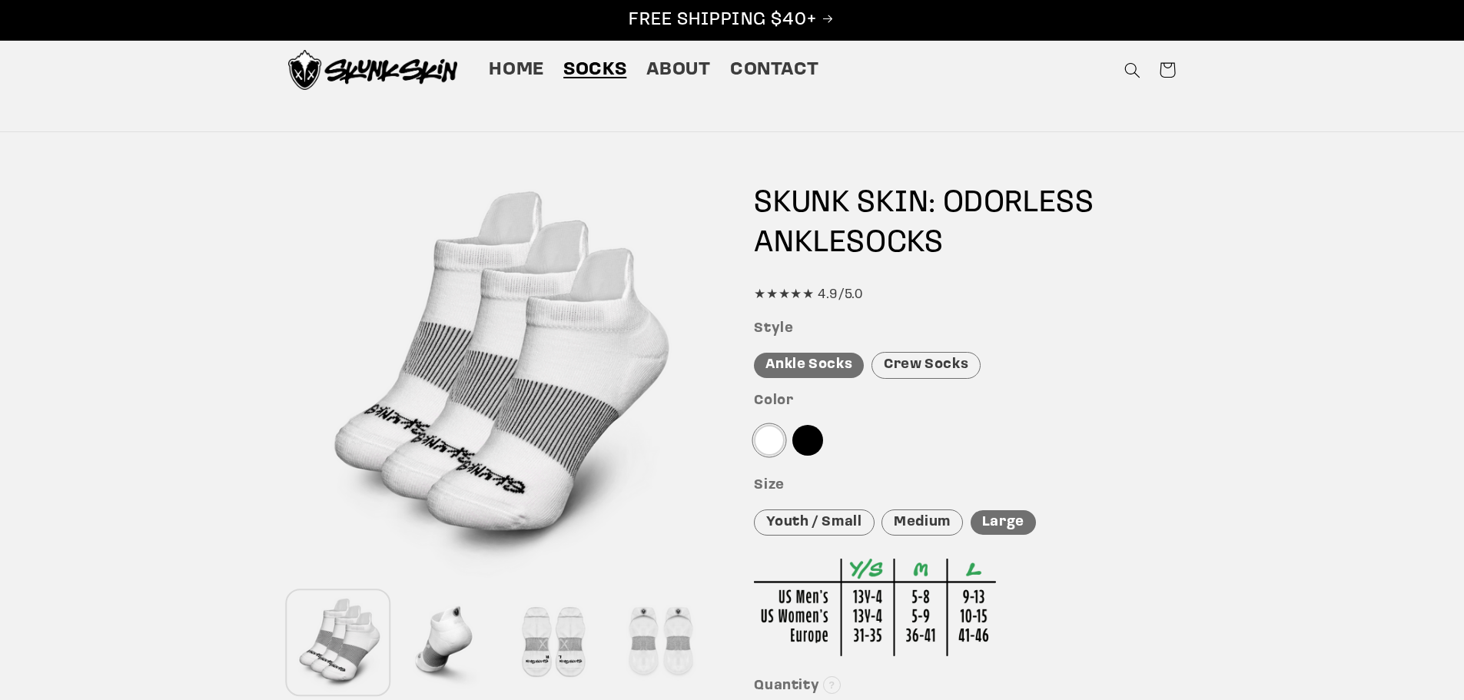
click at [938, 367] on div "Crew Socks" at bounding box center [925, 365] width 109 height 27
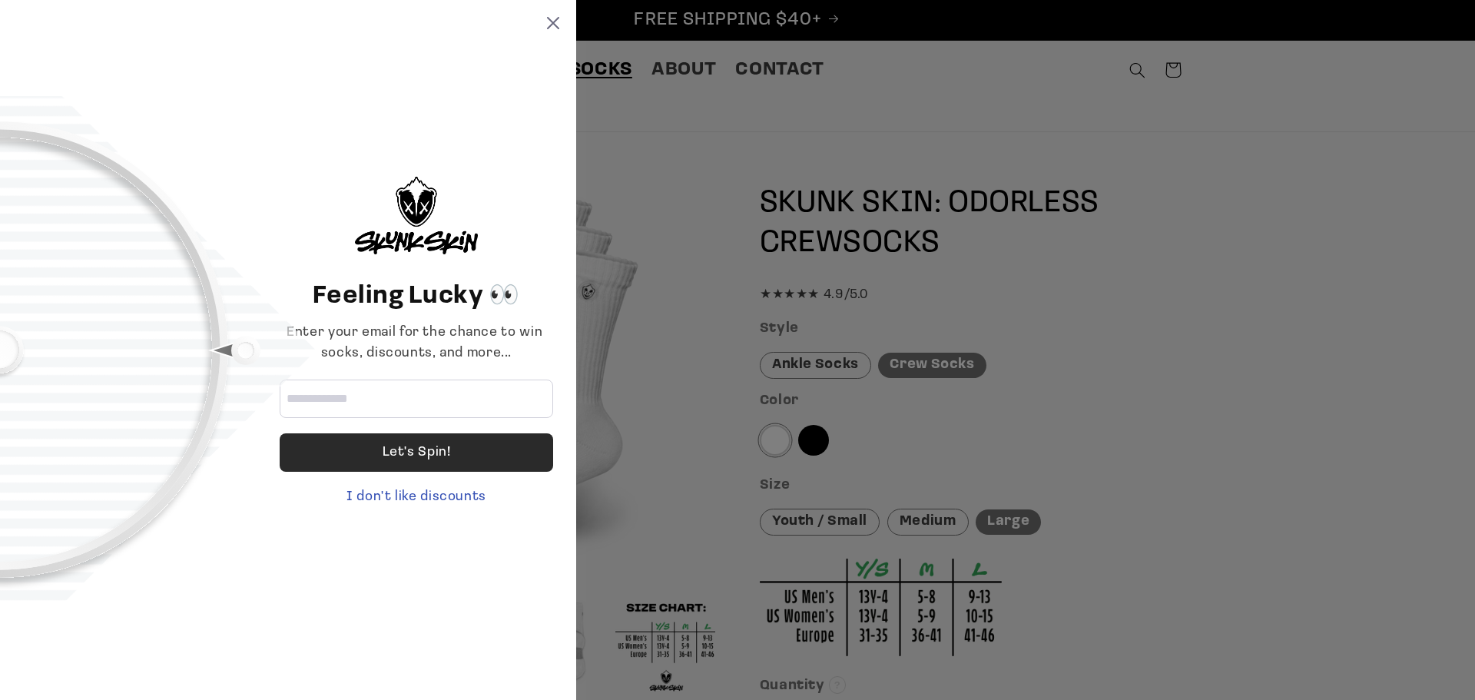
click at [423, 453] on div "Let's Spin!" at bounding box center [417, 452] width 68 height 38
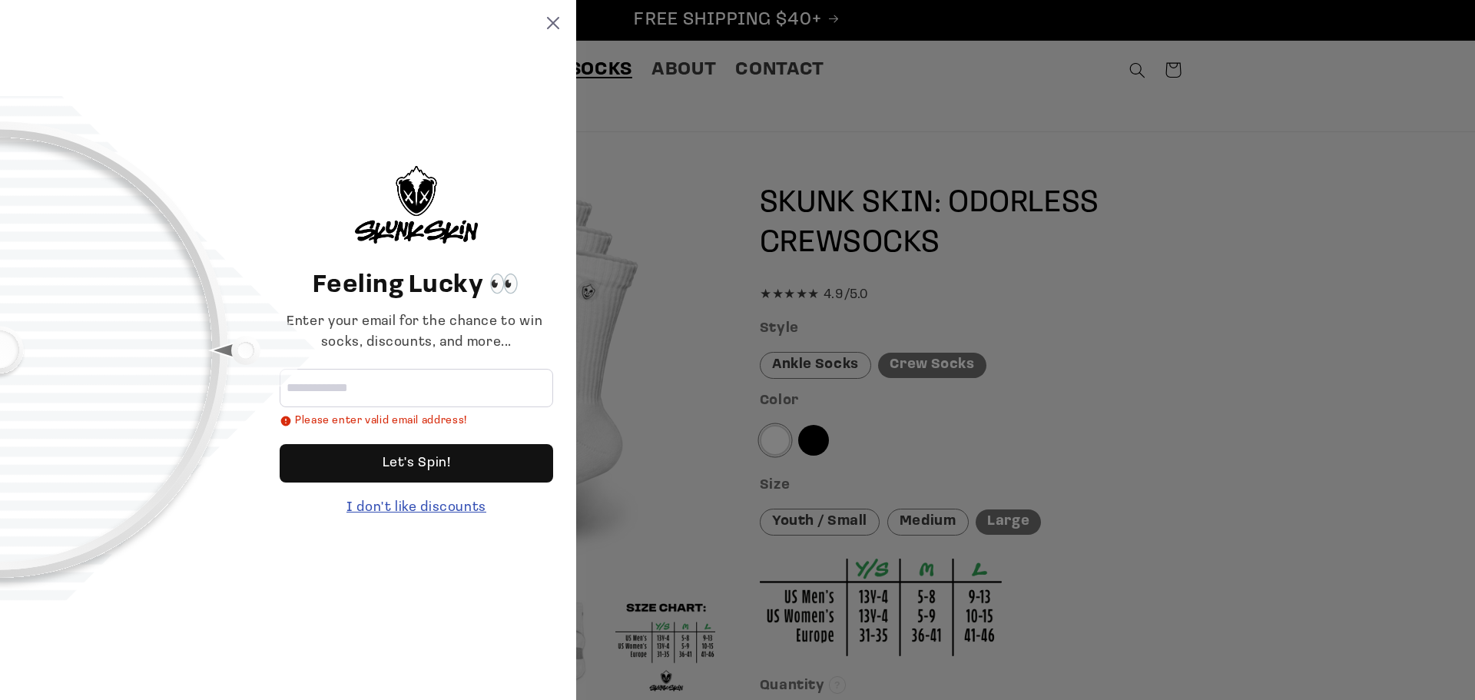
click at [446, 509] on div "I don't like discounts" at bounding box center [417, 508] width 274 height 21
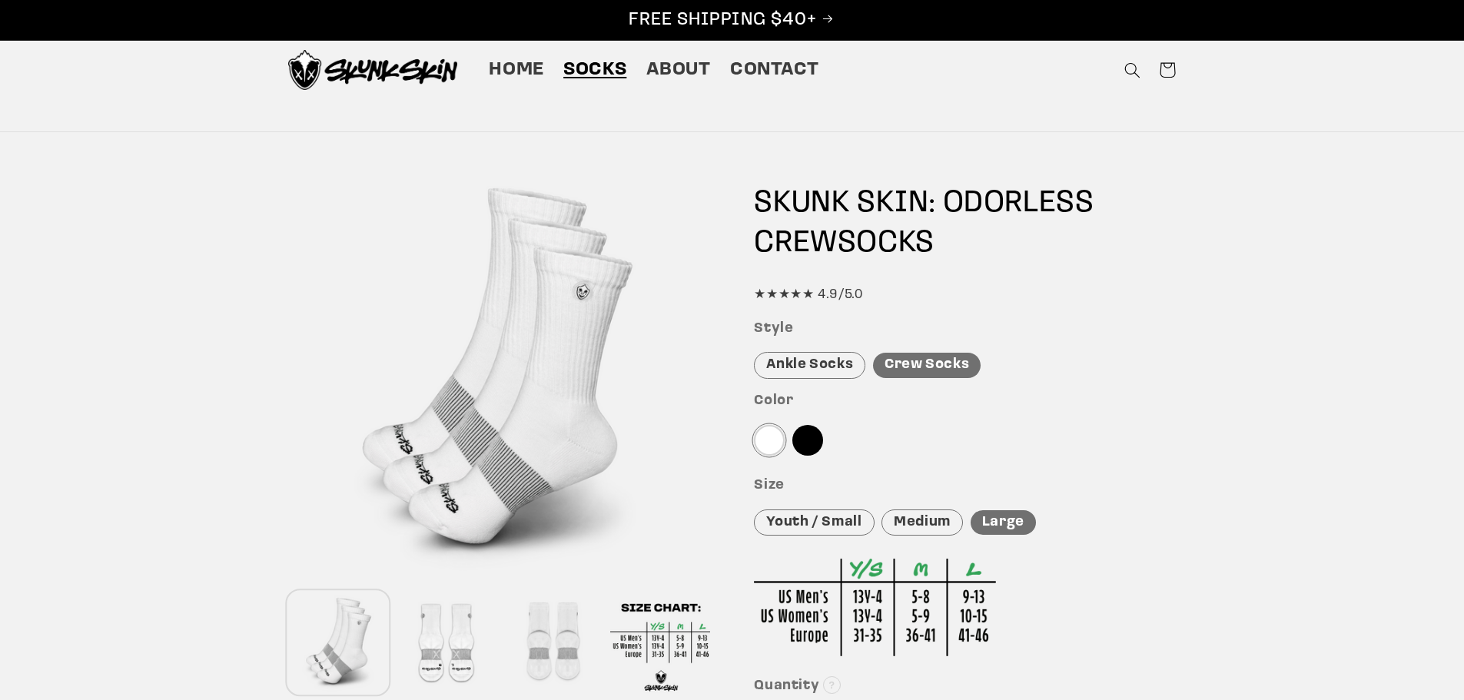
click at [817, 438] on div at bounding box center [807, 440] width 31 height 31
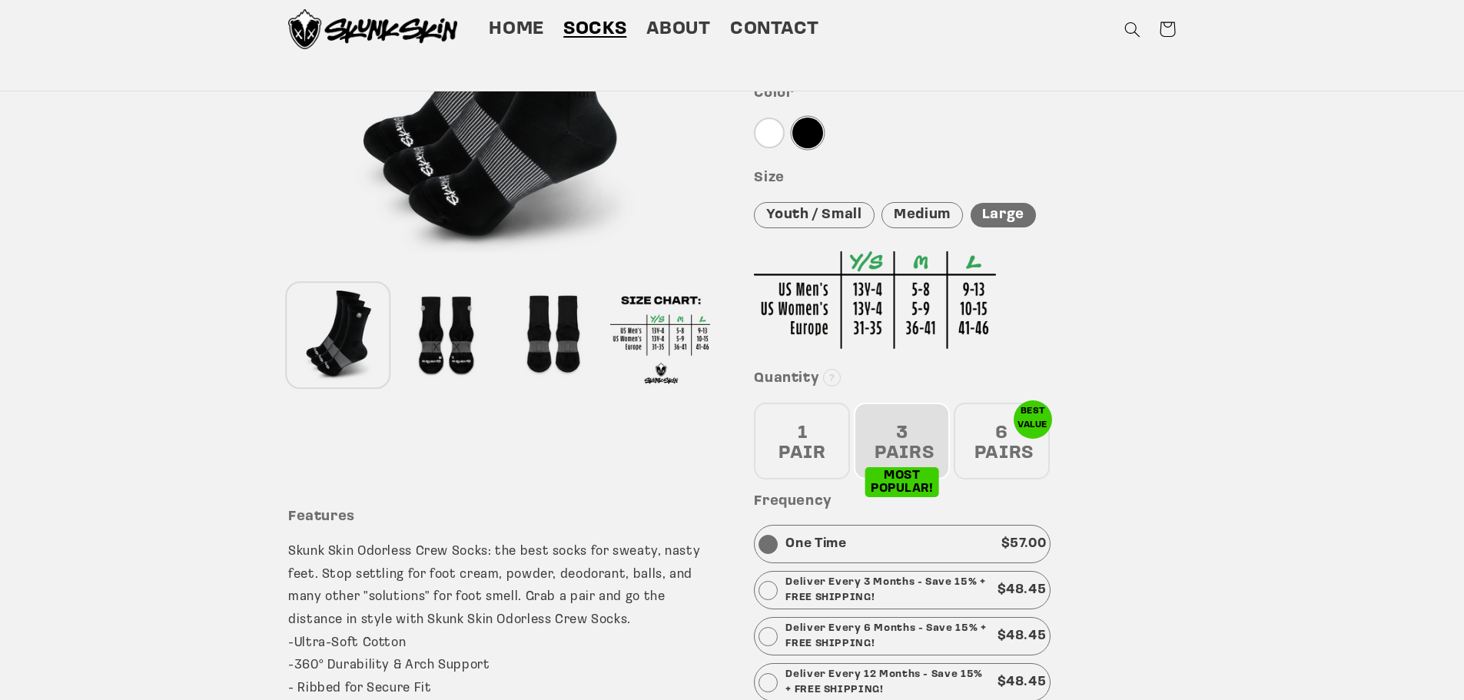
scroll to position [231, 0]
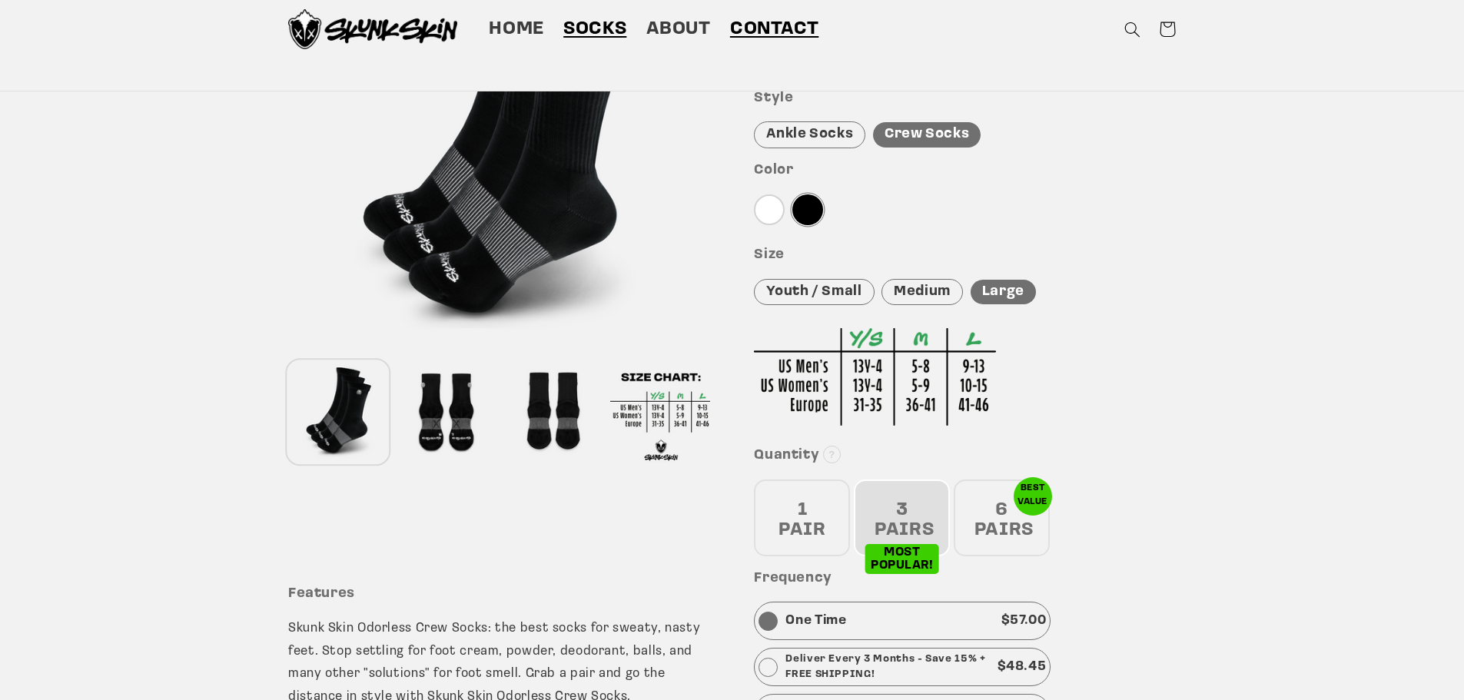
click at [768, 34] on span "Contact" at bounding box center [774, 30] width 88 height 24
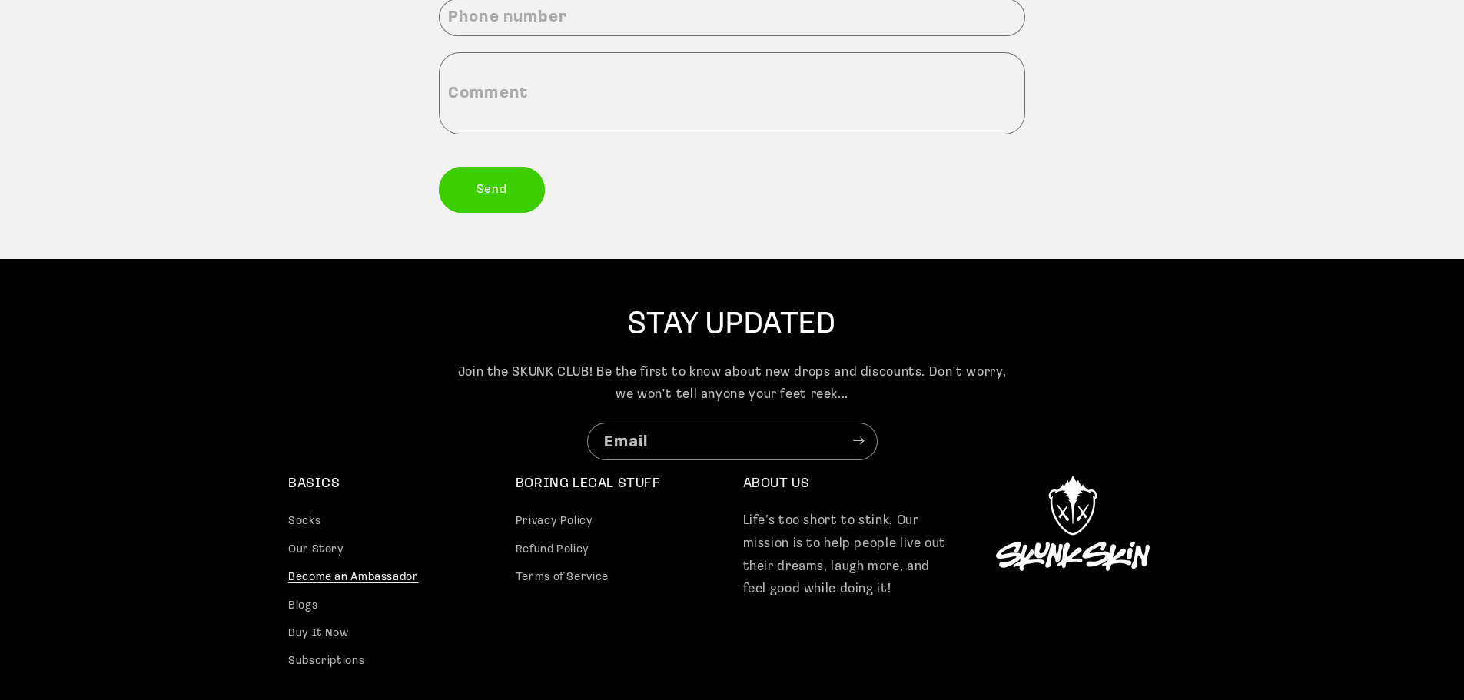
scroll to position [461, 0]
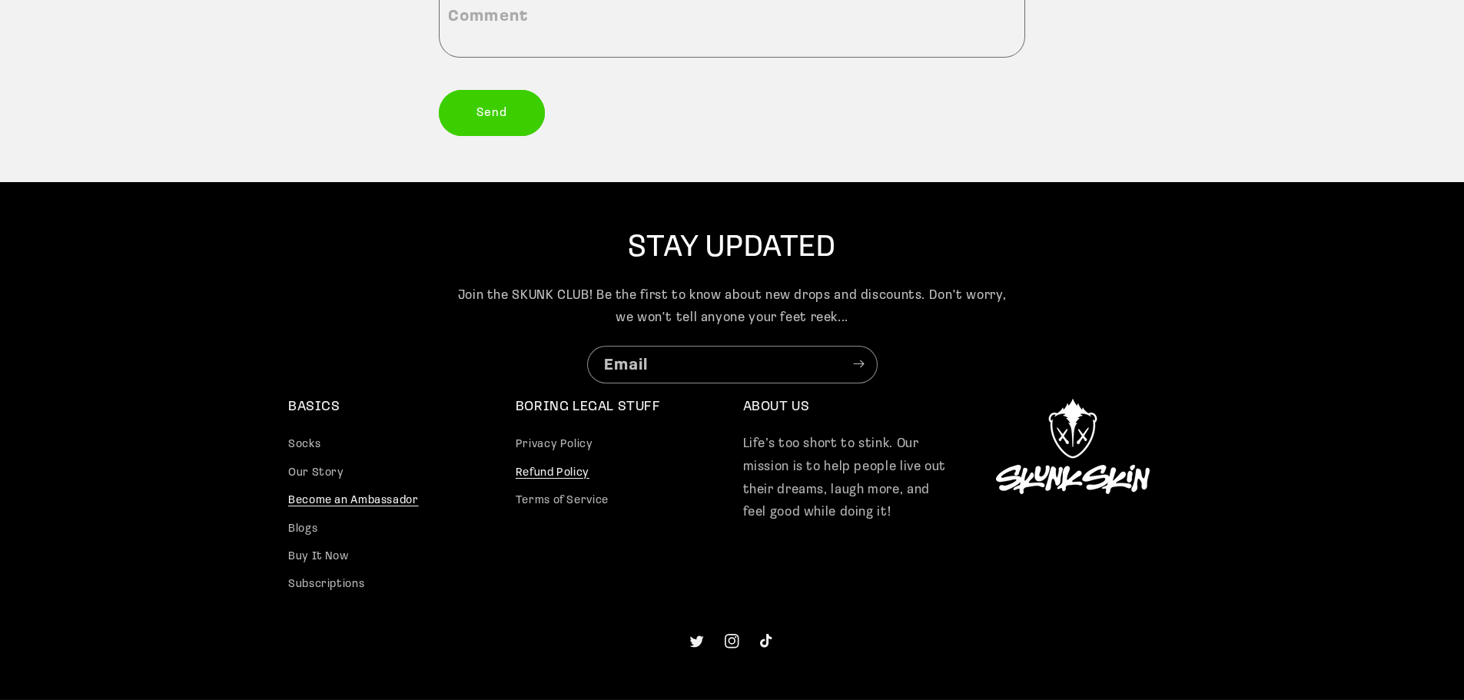
click at [550, 464] on link "Refund Policy" at bounding box center [553, 473] width 74 height 28
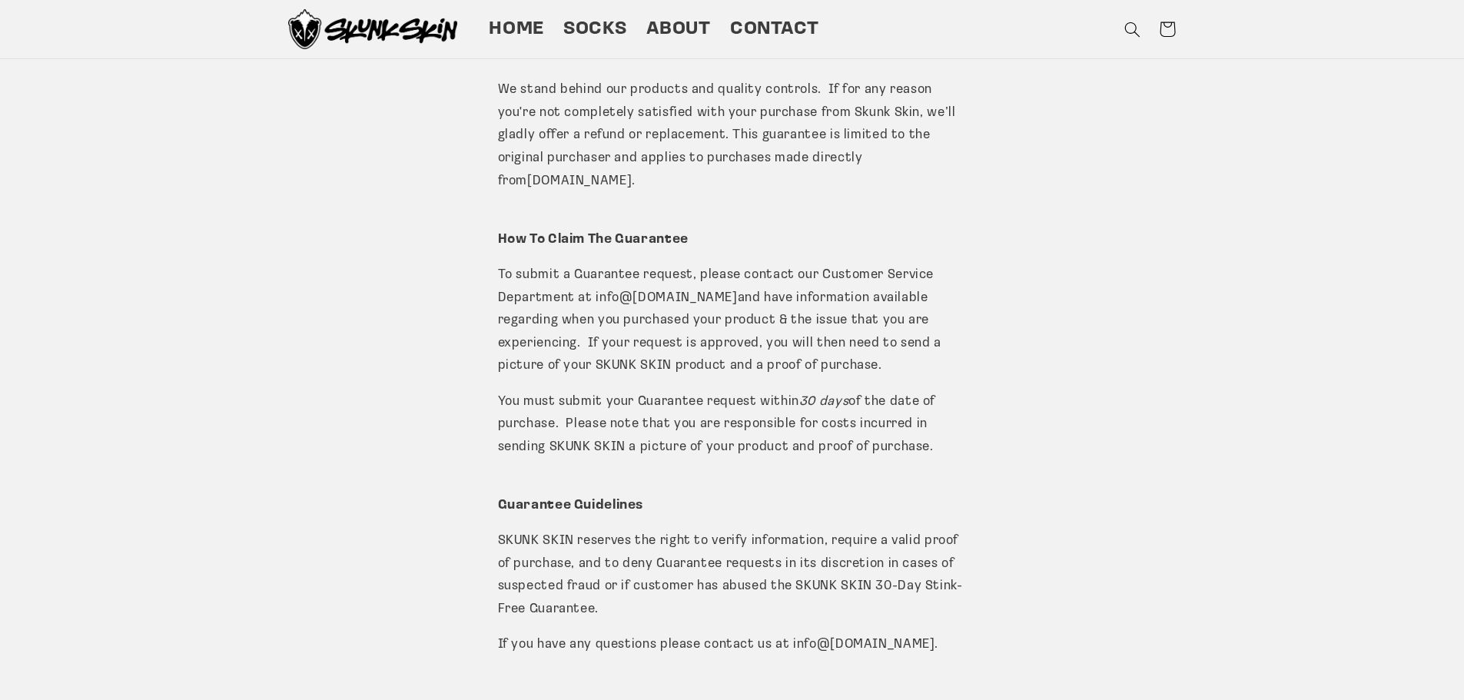
scroll to position [231, 0]
